Goal: Complete application form

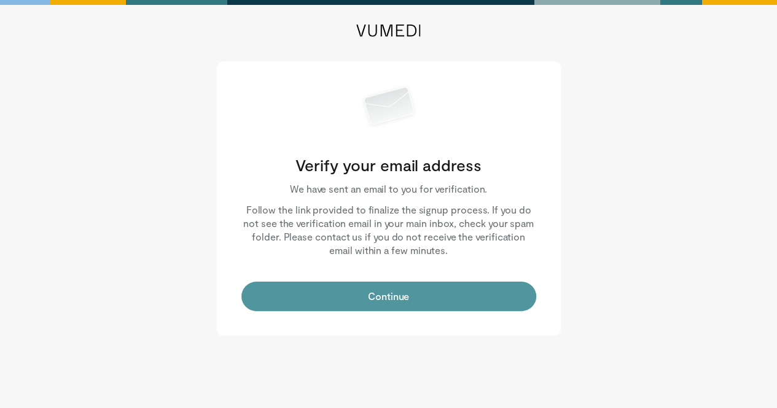
drag, startPoint x: 0, startPoint y: 0, endPoint x: 387, endPoint y: 291, distance: 484.6
click at [387, 291] on button "Continue" at bounding box center [388, 296] width 295 height 29
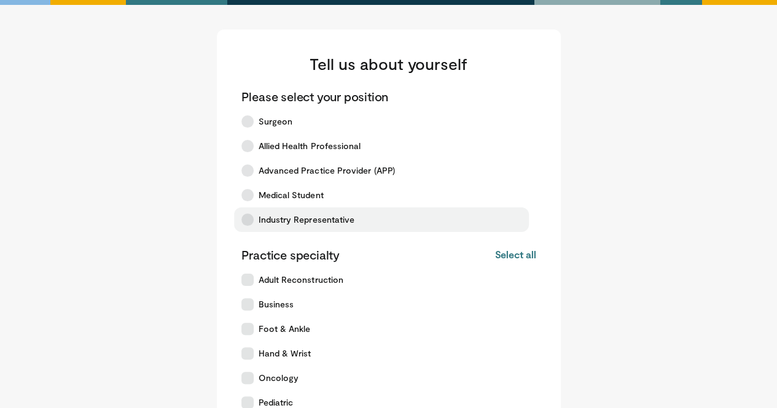
click at [308, 219] on span "Industry Representative" at bounding box center [307, 220] width 96 height 12
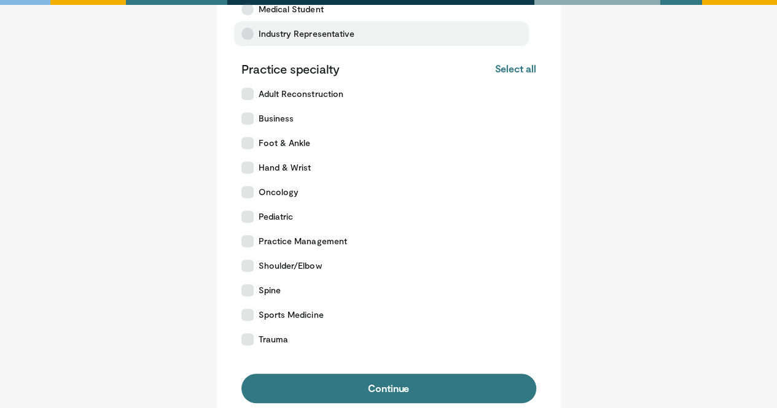
scroll to position [190, 0]
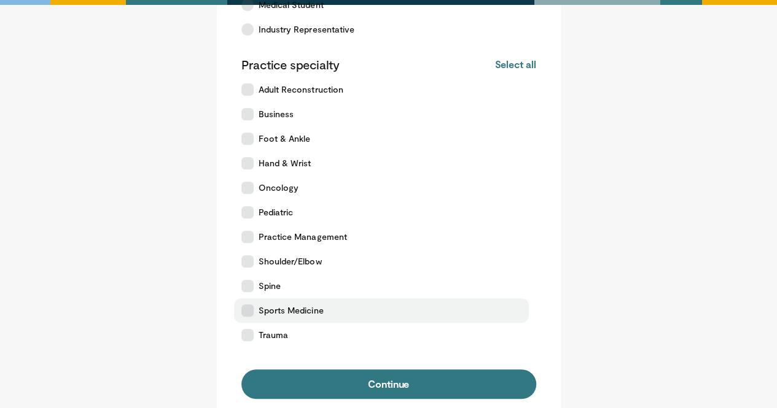
click at [279, 311] on span "Sports Medicine" at bounding box center [291, 311] width 65 height 12
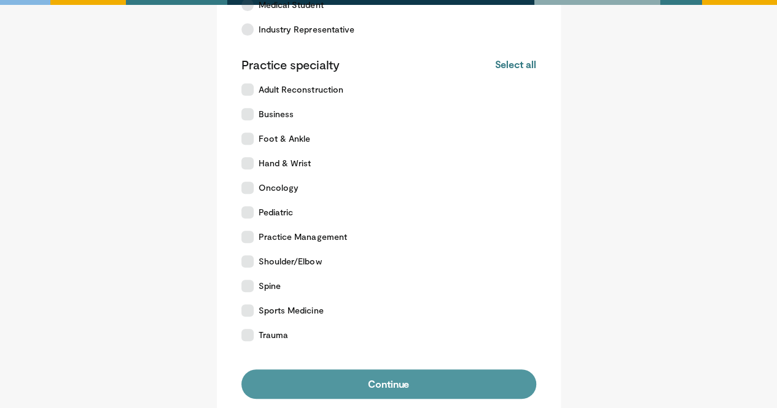
click at [384, 382] on button "Continue" at bounding box center [388, 384] width 295 height 29
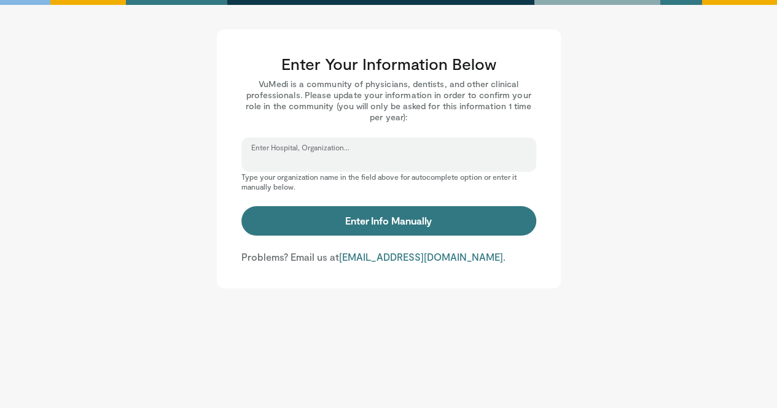
click at [375, 157] on input "Enter Hospital, Organization..." at bounding box center [388, 161] width 275 height 14
